Goal: Browse casually

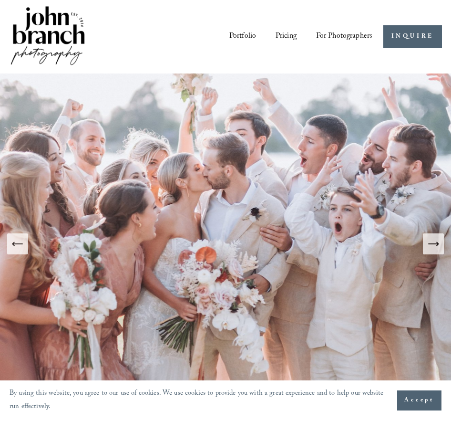
click at [240, 34] on link "Portfolio" at bounding box center [242, 37] width 27 height 16
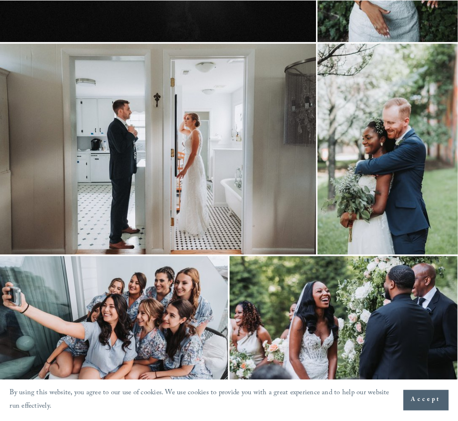
scroll to position [664, 0]
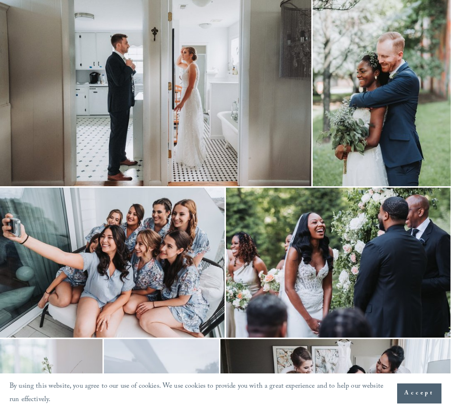
click at [307, 228] on img at bounding box center [338, 262] width 225 height 150
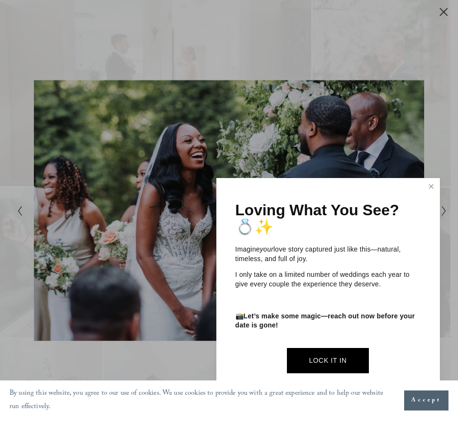
click at [195, 146] on div at bounding box center [229, 210] width 458 height 421
